Goal: Check status

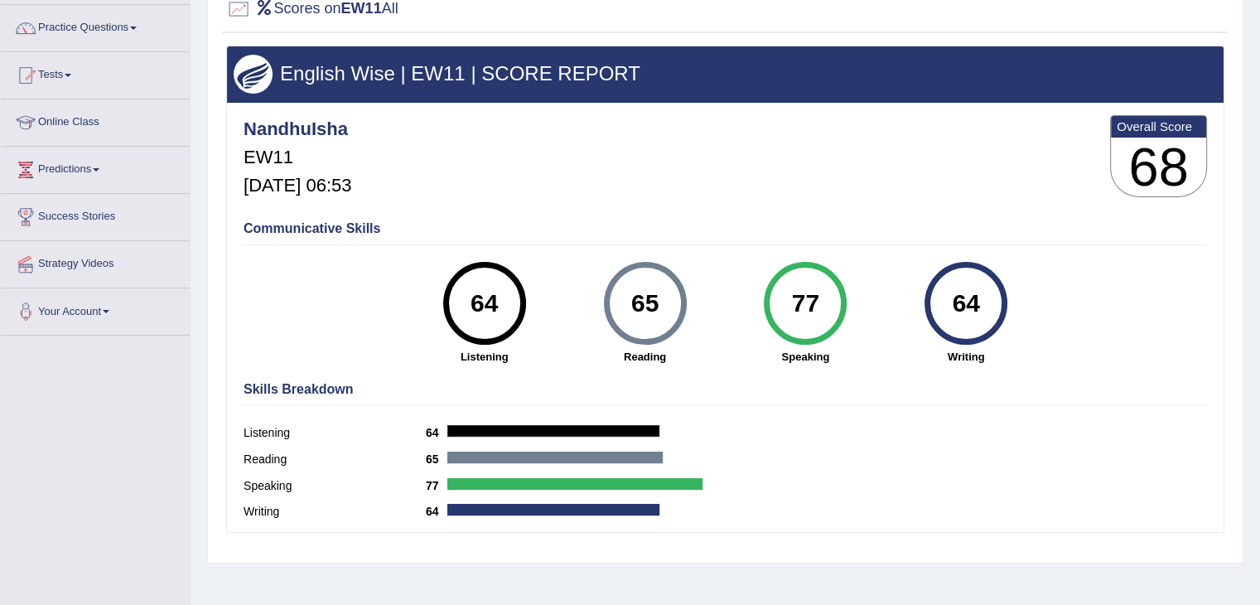
scroll to position [86, 0]
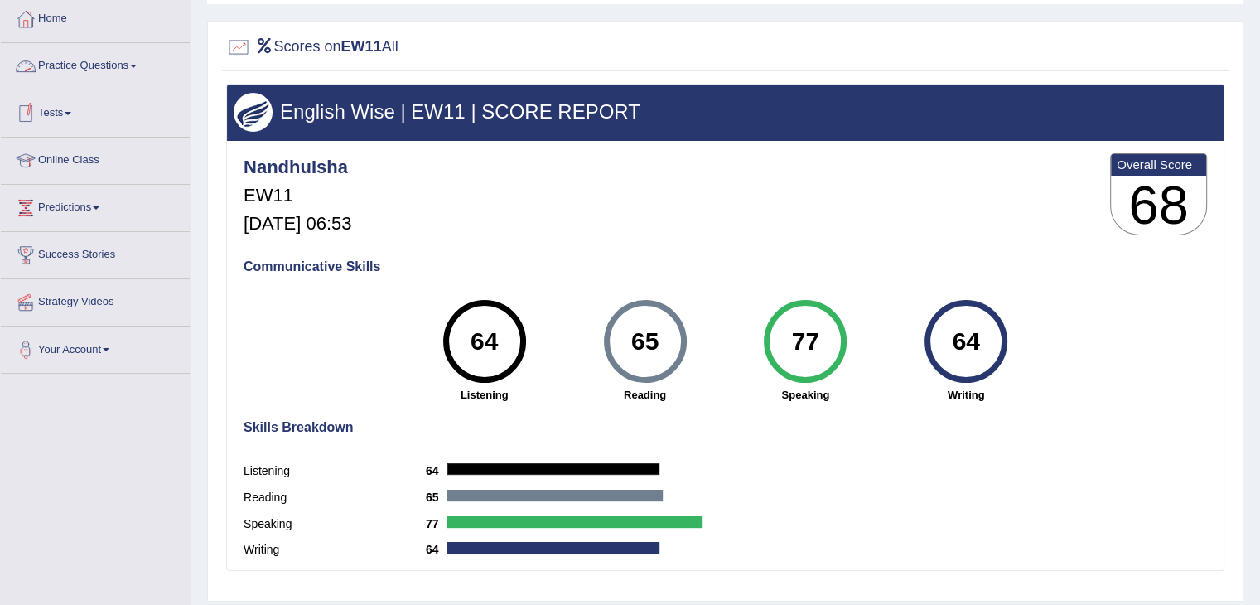
click at [49, 112] on link "Tests" at bounding box center [95, 110] width 189 height 41
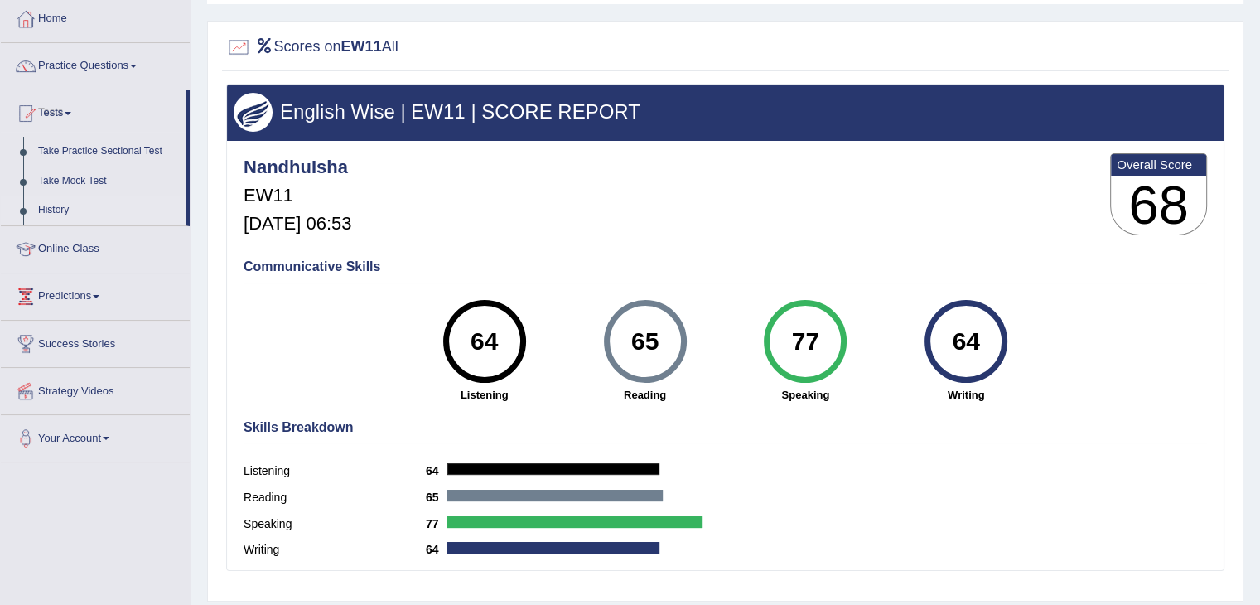
click at [60, 211] on link "History" at bounding box center [108, 211] width 155 height 30
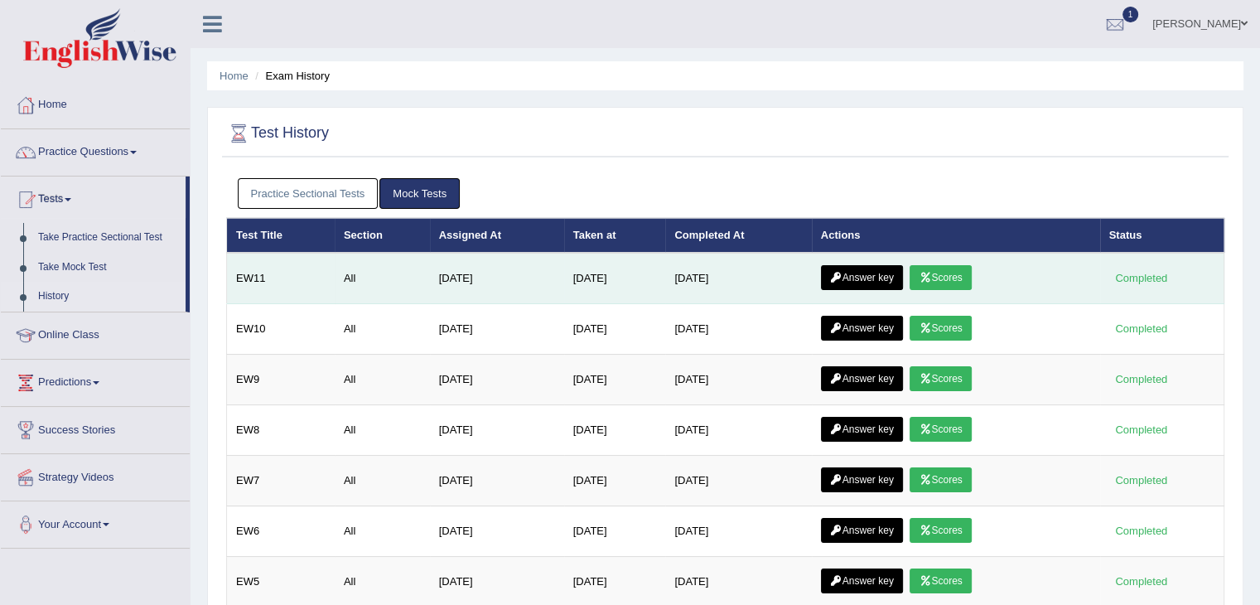
click at [861, 272] on link "Answer key" at bounding box center [862, 277] width 82 height 25
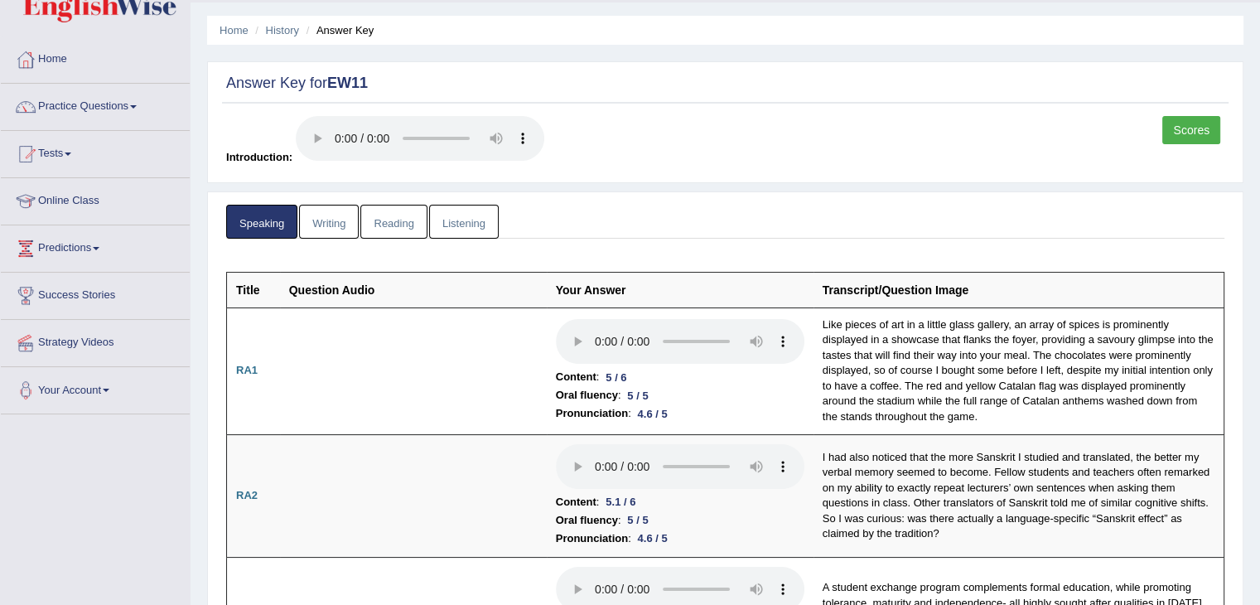
scroll to position [59, 0]
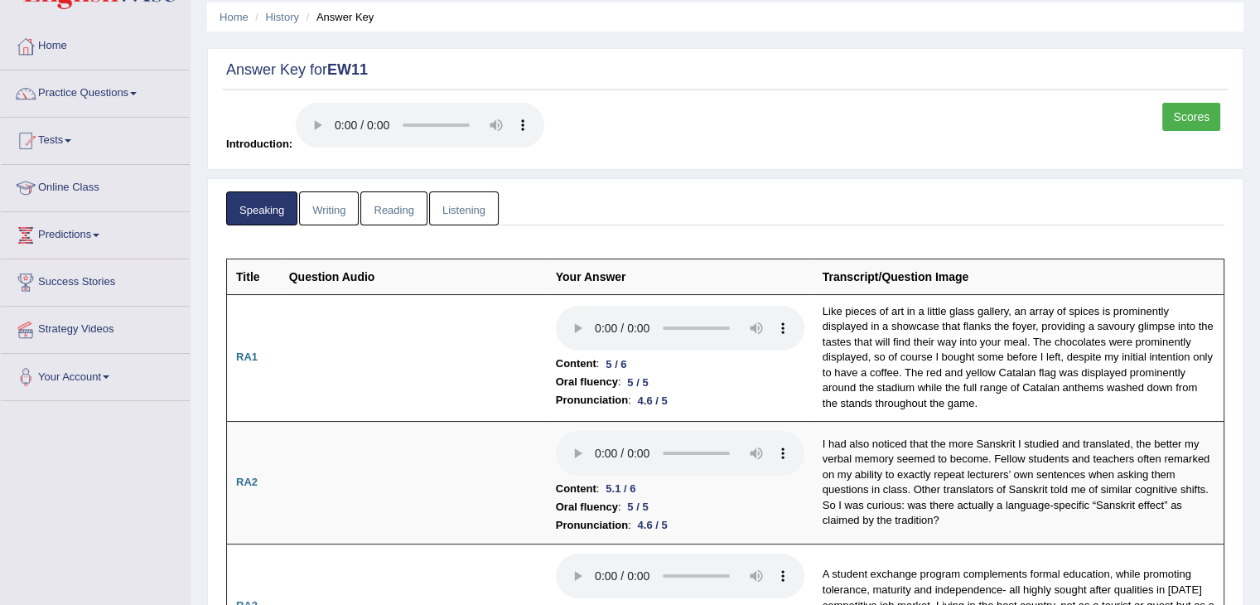
click at [335, 203] on link "Writing" at bounding box center [329, 208] width 60 height 34
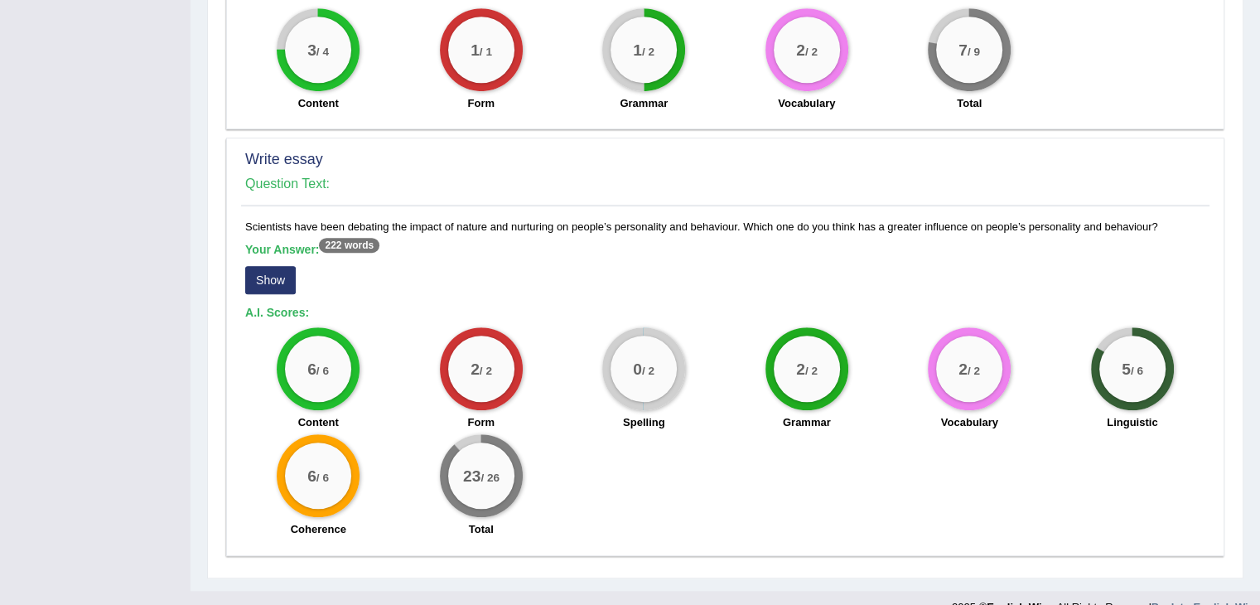
scroll to position [1032, 0]
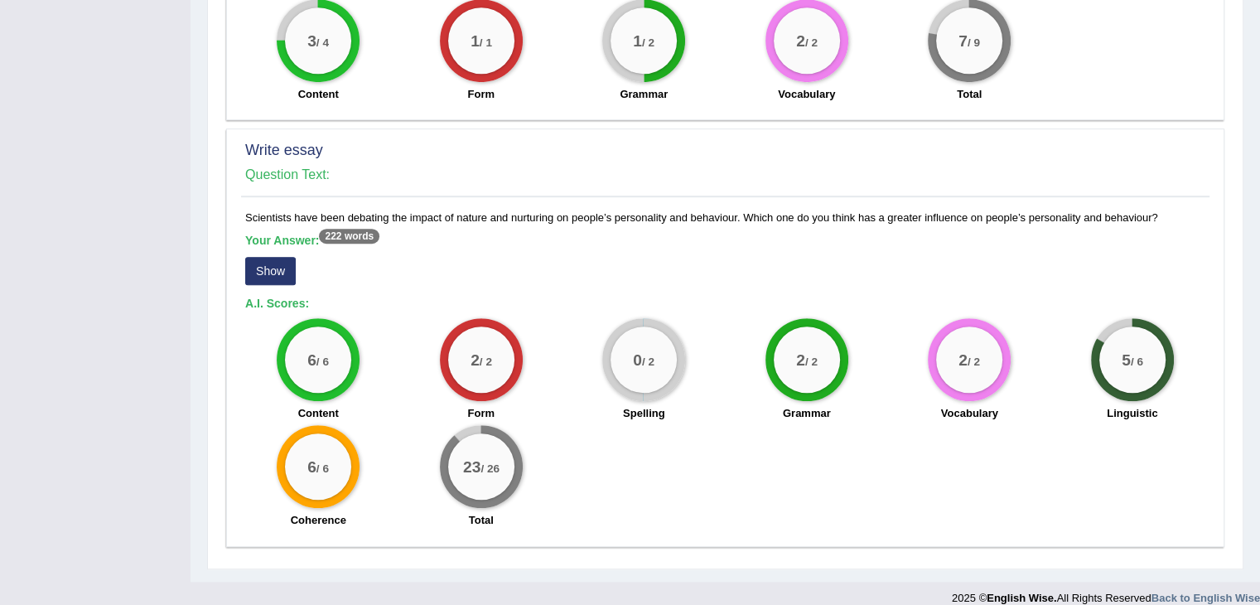
click at [264, 257] on button "Show" at bounding box center [270, 271] width 51 height 28
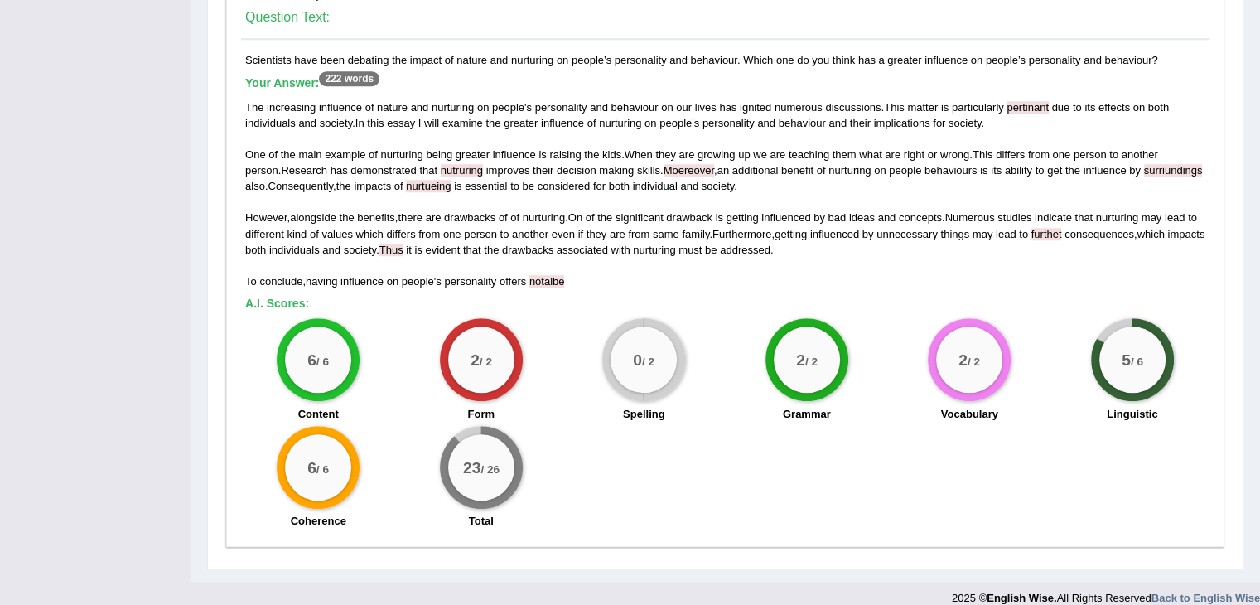
scroll to position [0, 0]
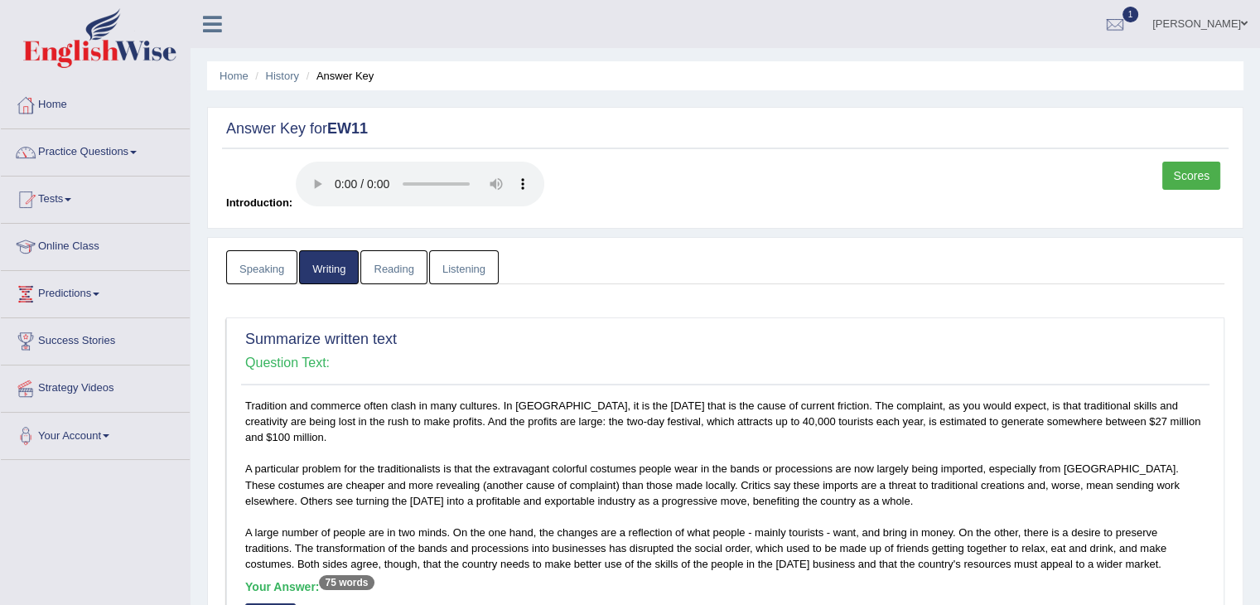
click at [379, 265] on link "Reading" at bounding box center [393, 267] width 66 height 34
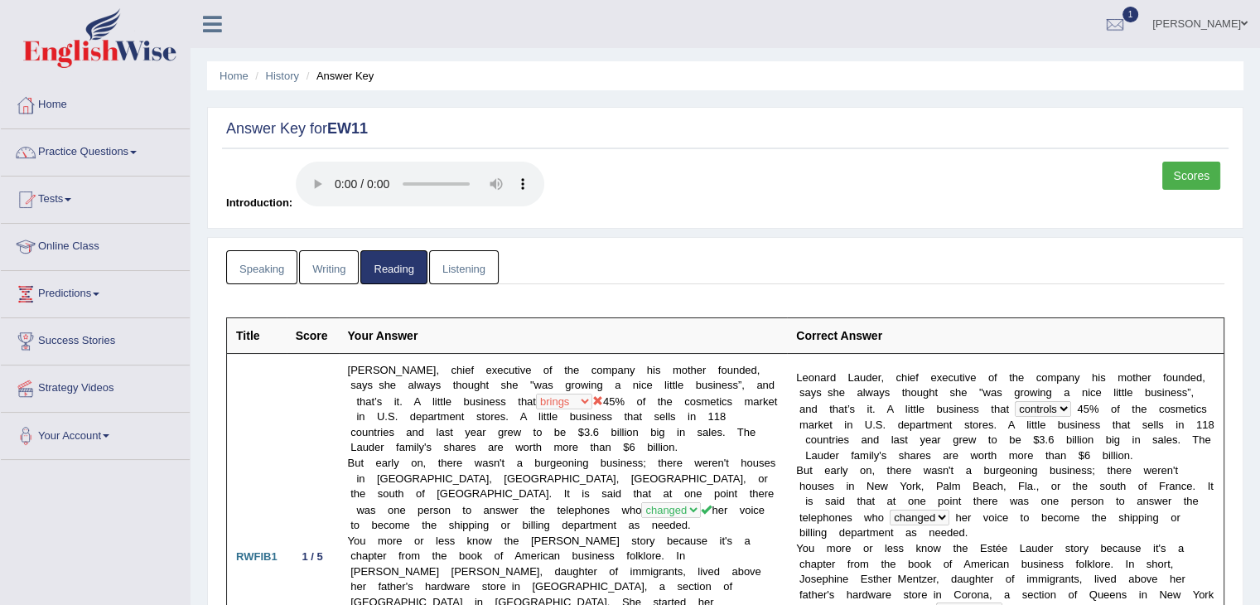
scroll to position [57, 0]
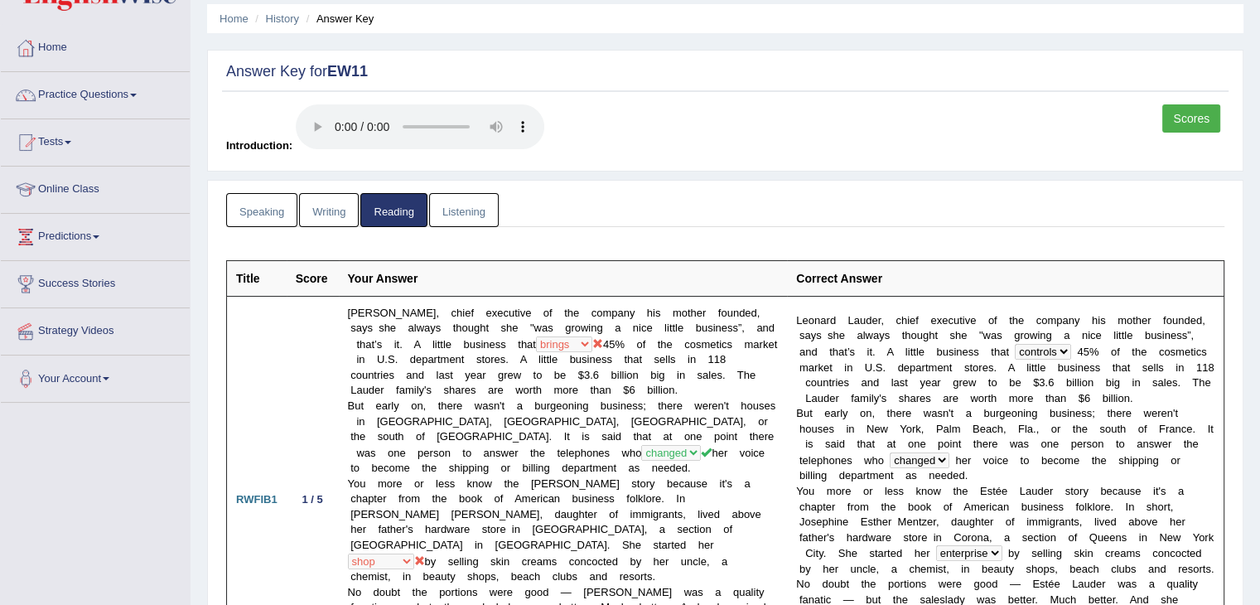
click at [479, 203] on link "Listening" at bounding box center [464, 210] width 70 height 34
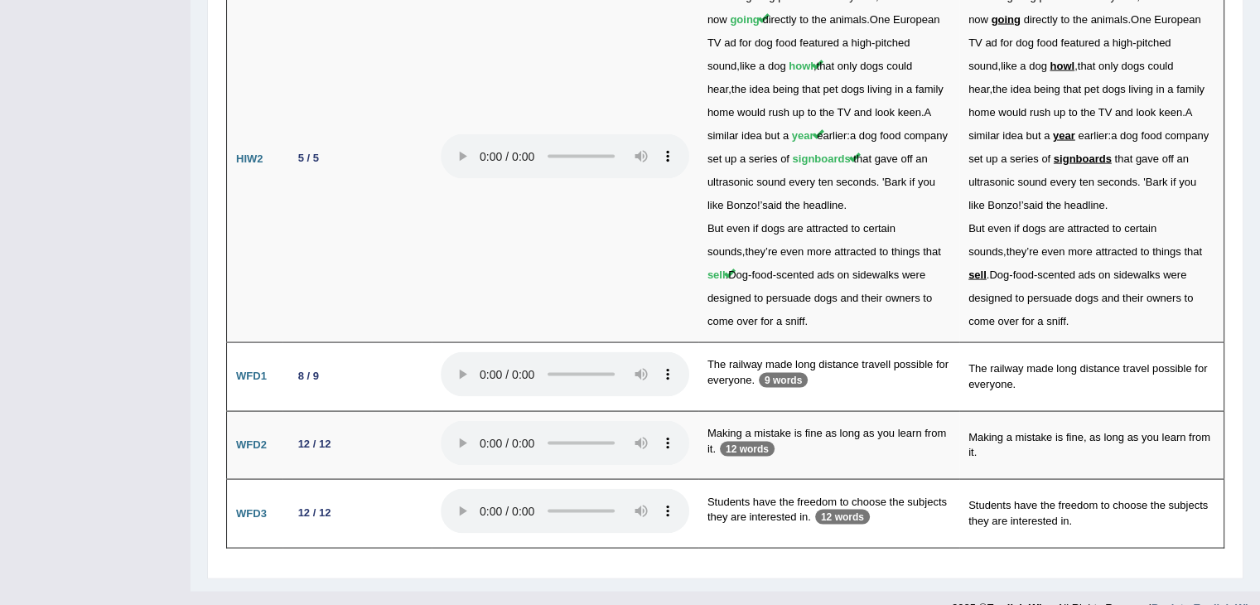
scroll to position [0, 0]
